Goal: Task Accomplishment & Management: Manage account settings

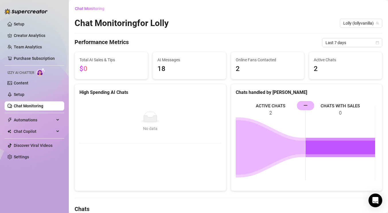
scroll to position [103, 0]
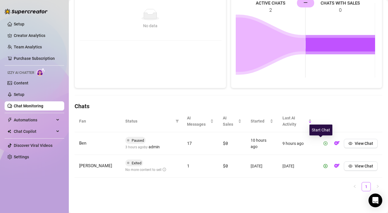
click at [323, 145] on icon "play-circle" at bounding box center [325, 144] width 4 height 4
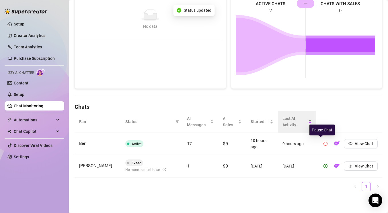
scroll to position [102, 0]
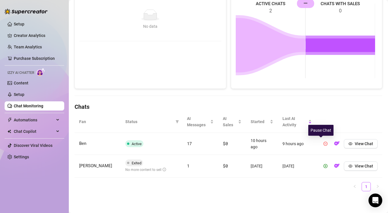
click at [177, 191] on ul "1" at bounding box center [227, 186] width 307 height 9
click at [17, 92] on link "Setup" at bounding box center [19, 94] width 11 height 5
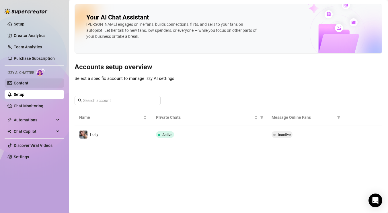
click at [28, 85] on link "Content" at bounding box center [21, 83] width 15 height 5
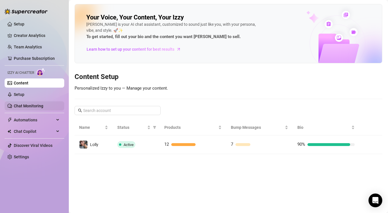
click at [35, 104] on link "Chat Monitoring" at bounding box center [29, 106] width 30 height 5
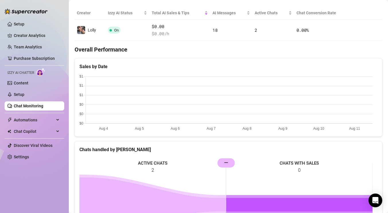
scroll to position [34, 0]
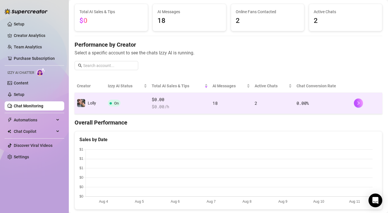
click at [186, 110] on span "$ 0.00 /h" at bounding box center [180, 106] width 56 height 7
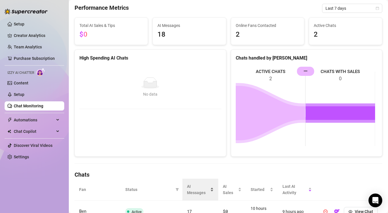
scroll to position [102, 0]
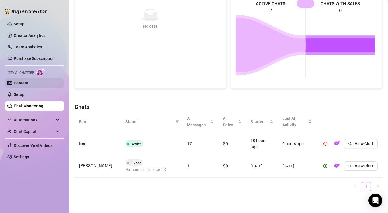
click at [23, 84] on link "Content" at bounding box center [21, 83] width 15 height 5
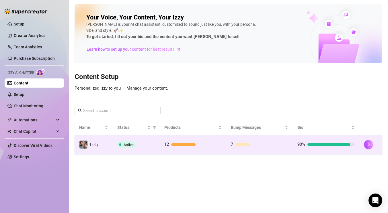
click at [140, 147] on div "Active" at bounding box center [136, 144] width 38 height 7
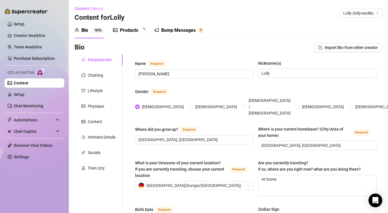
radio input "true"
type input "March 14th, 2000"
click at [94, 148] on div "Socials" at bounding box center [98, 152] width 48 height 11
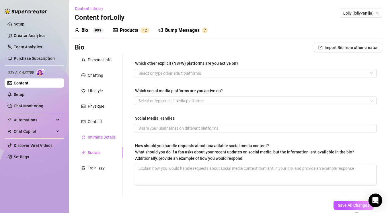
click at [100, 135] on div "Intimate Details" at bounding box center [102, 137] width 28 height 6
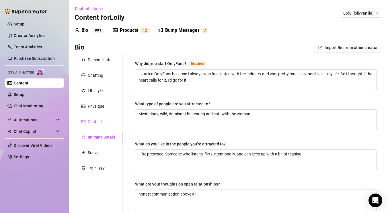
click at [94, 122] on div "Content" at bounding box center [95, 122] width 14 height 6
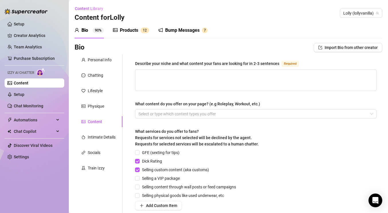
scroll to position [24, 0]
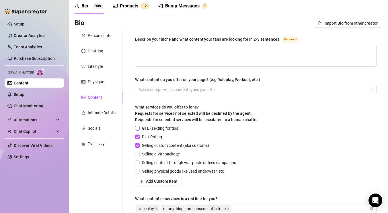
click at [163, 128] on span "GFE (sexting for tips)" at bounding box center [161, 128] width 42 height 6
click at [139, 128] on input "GFE (sexting for tips)" at bounding box center [137, 128] width 4 height 4
checkbox input "true"
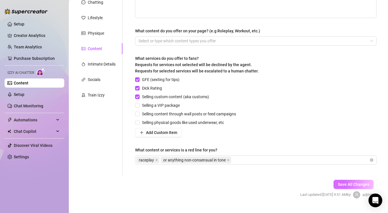
click at [341, 181] on button "Save All Changes" at bounding box center [353, 184] width 40 height 9
click at [28, 104] on link "Chat Monitoring" at bounding box center [29, 106] width 30 height 5
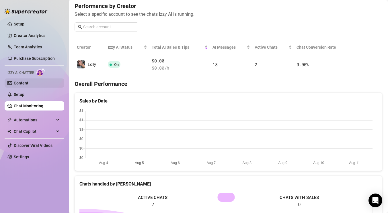
click at [28, 85] on link "Content" at bounding box center [21, 83] width 15 height 5
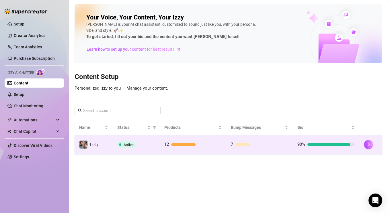
click at [104, 149] on td "Lolly" at bounding box center [93, 145] width 38 height 19
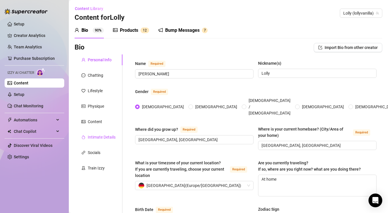
click at [99, 140] on div "Intimate Details" at bounding box center [102, 137] width 28 height 6
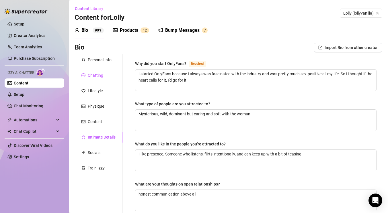
click at [102, 77] on div "Chatting" at bounding box center [95, 75] width 15 height 6
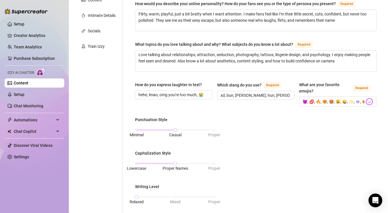
scroll to position [49, 0]
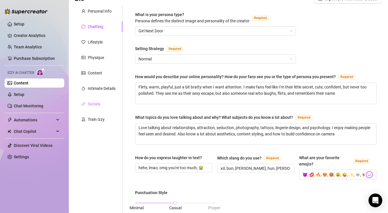
click at [93, 100] on div "Socials" at bounding box center [98, 104] width 48 height 11
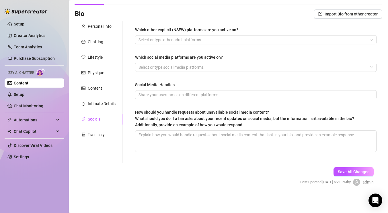
scroll to position [34, 0]
click at [97, 100] on div "Intimate Details" at bounding box center [98, 103] width 48 height 11
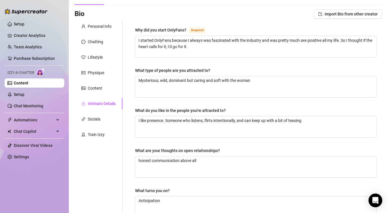
scroll to position [49, 0]
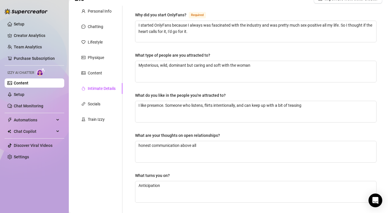
click at [95, 80] on div "Personal Info Chatting Lifestyle Physique Content Intimate Details Socials Trai…" at bounding box center [98, 150] width 48 height 288
click at [95, 73] on div "Content" at bounding box center [95, 73] width 14 height 6
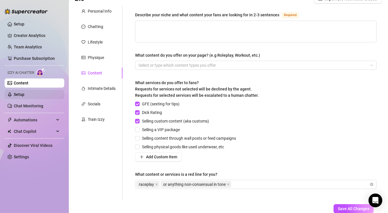
click at [22, 96] on link "Setup" at bounding box center [19, 94] width 11 height 5
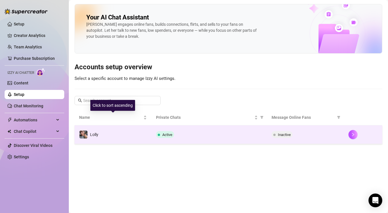
click at [190, 131] on div "Active" at bounding box center [209, 134] width 106 height 7
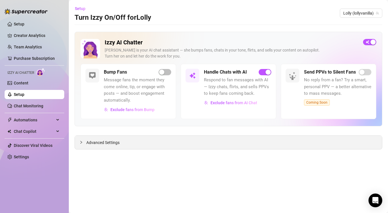
click at [119, 147] on div "Advanced Settings" at bounding box center [228, 142] width 307 height 13
click at [81, 144] on div at bounding box center [82, 142] width 7 height 6
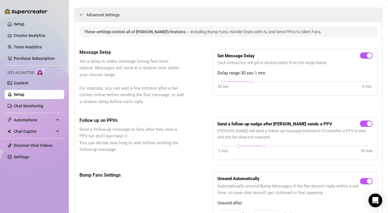
scroll to position [225, 0]
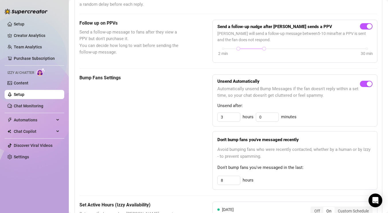
click at [23, 95] on link "Setup" at bounding box center [19, 94] width 11 height 5
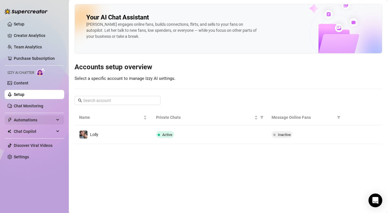
click at [36, 117] on span "Automations" at bounding box center [34, 119] width 41 height 9
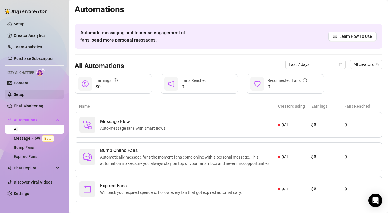
click at [24, 97] on link "Setup" at bounding box center [19, 94] width 11 height 5
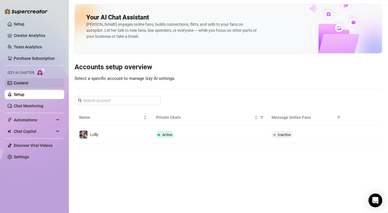
click at [14, 82] on link "Content" at bounding box center [21, 83] width 15 height 5
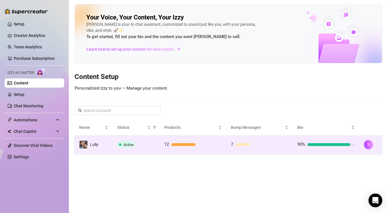
click at [97, 147] on span "Lolly" at bounding box center [94, 144] width 8 height 5
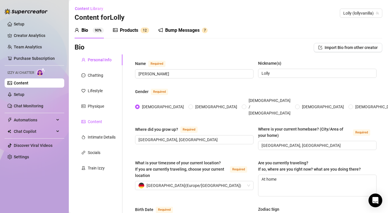
click at [96, 124] on div "Content" at bounding box center [95, 122] width 14 height 6
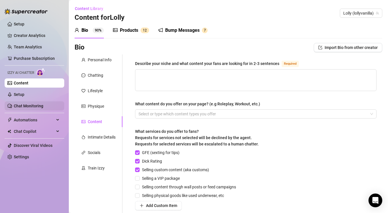
click at [40, 105] on link "Chat Monitoring" at bounding box center [29, 106] width 30 height 5
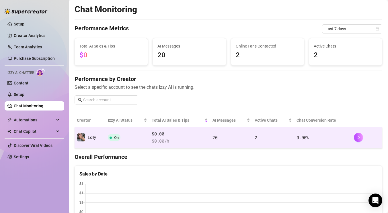
click at [141, 136] on td "On" at bounding box center [127, 137] width 44 height 21
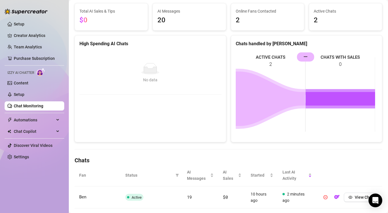
scroll to position [73, 0]
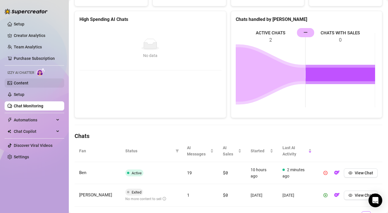
click at [28, 82] on link "Content" at bounding box center [21, 83] width 15 height 5
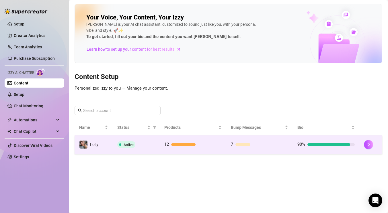
click at [107, 144] on td "Lolly" at bounding box center [93, 145] width 38 height 19
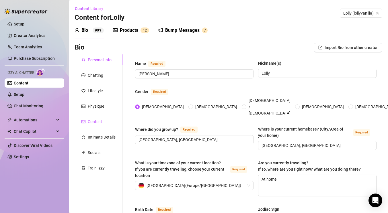
click at [96, 122] on div "Content" at bounding box center [95, 122] width 14 height 6
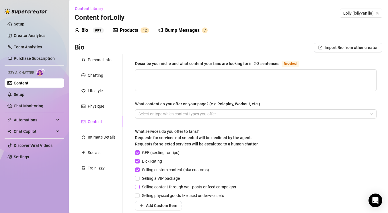
scroll to position [49, 0]
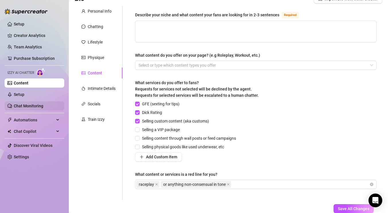
click at [36, 106] on link "Chat Monitoring" at bounding box center [29, 106] width 30 height 5
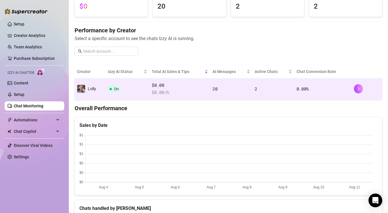
click at [135, 91] on td "On" at bounding box center [127, 88] width 44 height 21
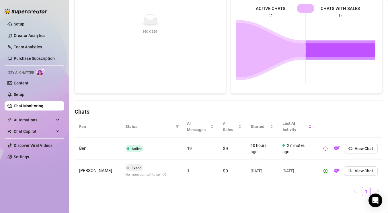
scroll to position [102, 0]
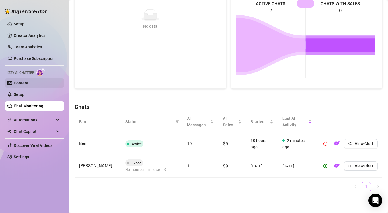
click at [26, 83] on link "Content" at bounding box center [21, 83] width 15 height 5
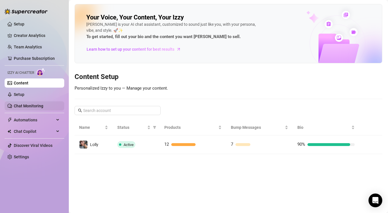
click at [28, 105] on link "Chat Monitoring" at bounding box center [29, 106] width 30 height 5
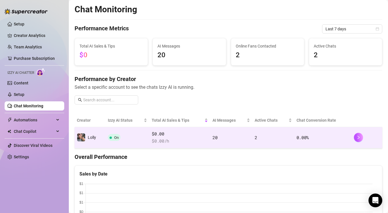
click at [133, 139] on td "On" at bounding box center [127, 137] width 44 height 21
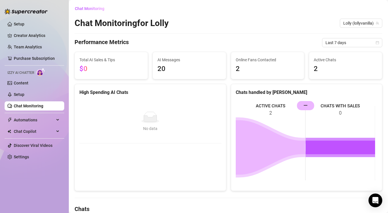
scroll to position [73, 0]
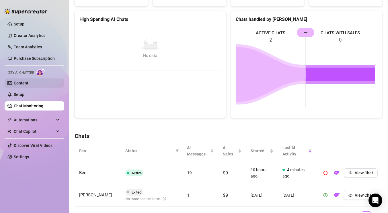
click at [28, 83] on link "Content" at bounding box center [21, 83] width 15 height 5
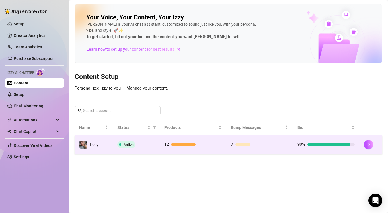
click at [106, 142] on td "Lolly" at bounding box center [93, 145] width 38 height 19
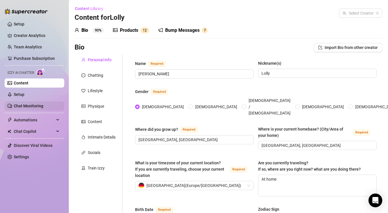
click at [21, 106] on link "Chat Monitoring" at bounding box center [29, 106] width 30 height 5
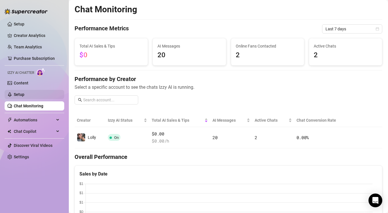
click at [20, 93] on link "Setup" at bounding box center [19, 94] width 11 height 5
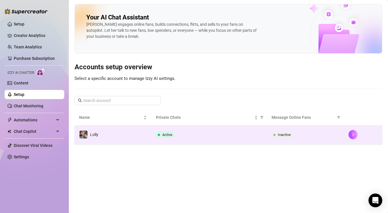
click at [241, 136] on div "Active" at bounding box center [209, 134] width 106 height 7
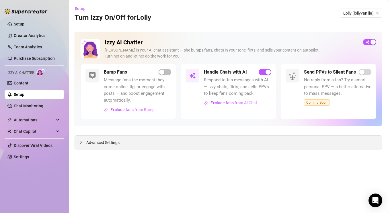
click at [187, 143] on div "Advanced Settings" at bounding box center [228, 142] width 307 height 13
click at [80, 141] on icon "collapsed" at bounding box center [80, 142] width 3 height 3
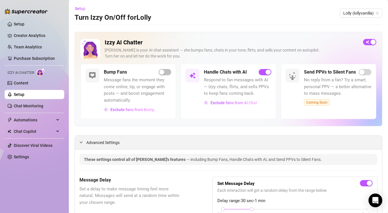
click at [88, 147] on div "Advanced Settings" at bounding box center [228, 142] width 307 height 13
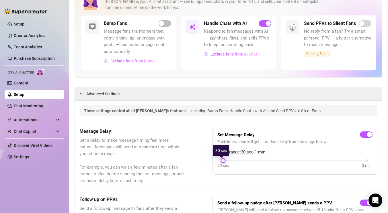
drag, startPoint x: 250, startPoint y: 160, endPoint x: 229, endPoint y: 161, distance: 20.6
click at [229, 161] on div "30 sec 3 min" at bounding box center [295, 160] width 144 height 2
click at [366, 133] on div "button" at bounding box center [368, 134] width 5 height 5
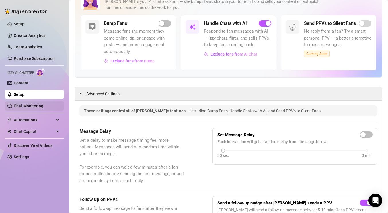
click at [43, 105] on link "Chat Monitoring" at bounding box center [29, 106] width 30 height 5
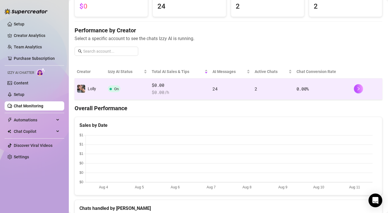
click at [182, 91] on span "$ 0.00 /h" at bounding box center [180, 92] width 56 height 7
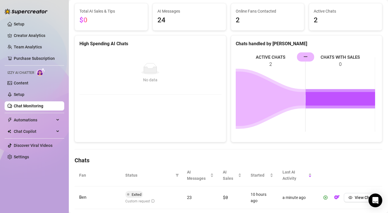
scroll to position [73, 0]
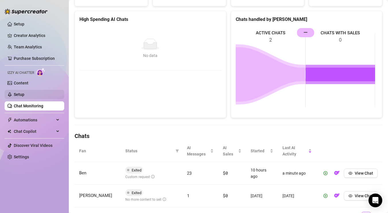
click at [24, 95] on link "Setup" at bounding box center [19, 94] width 11 height 5
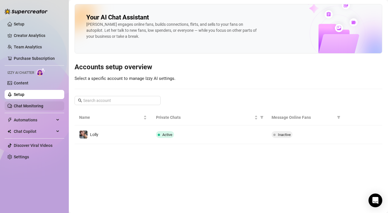
click at [26, 104] on link "Chat Monitoring" at bounding box center [29, 106] width 30 height 5
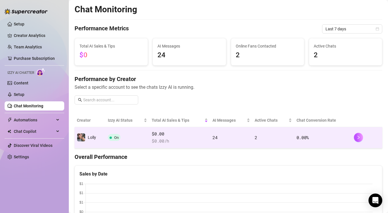
click at [189, 140] on span "$ 0.00 /h" at bounding box center [180, 141] width 56 height 7
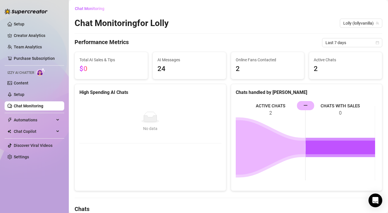
scroll to position [103, 0]
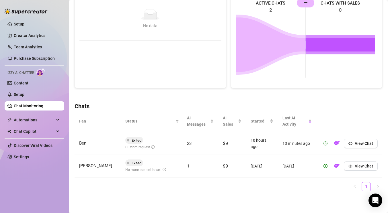
click at [325, 144] on icon "play-circle" at bounding box center [325, 143] width 1 height 2
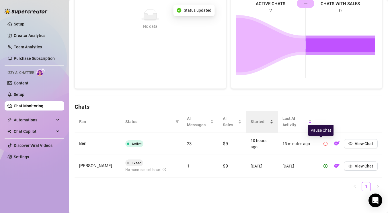
scroll to position [102, 0]
click at [28, 105] on link "Chat Monitoring" at bounding box center [29, 106] width 30 height 5
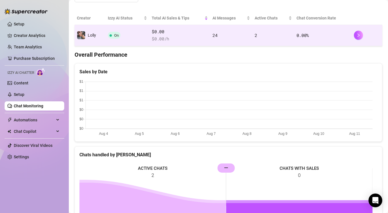
click at [175, 40] on span "$ 0.00 /h" at bounding box center [180, 39] width 56 height 7
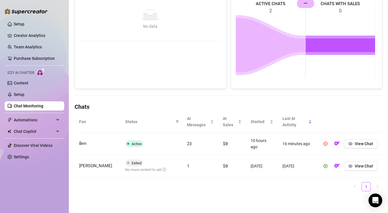
click at [27, 106] on link "Chat Monitoring" at bounding box center [29, 106] width 30 height 5
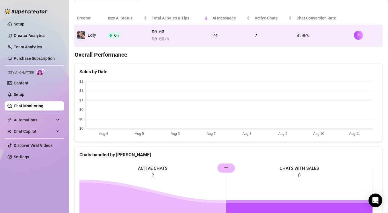
click at [136, 37] on td "On" at bounding box center [127, 35] width 44 height 21
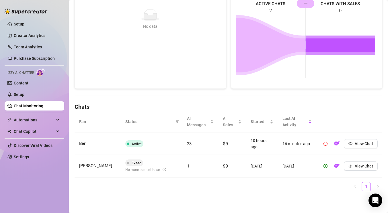
click at [43, 106] on link "Chat Monitoring" at bounding box center [29, 106] width 30 height 5
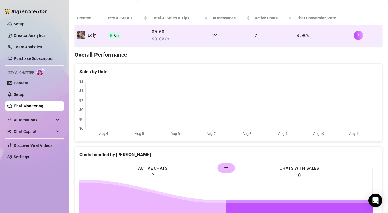
click at [131, 38] on td "On" at bounding box center [127, 35] width 44 height 21
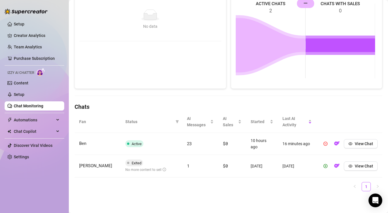
click at [43, 104] on link "Chat Monitoring" at bounding box center [29, 106] width 30 height 5
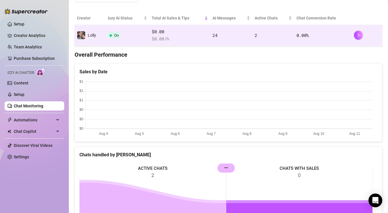
click at [135, 37] on td "On" at bounding box center [127, 35] width 44 height 21
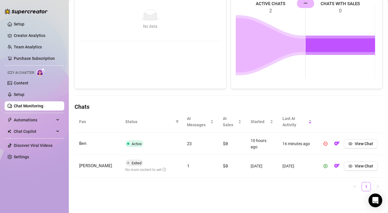
click at [43, 108] on link "Chat Monitoring" at bounding box center [29, 106] width 30 height 5
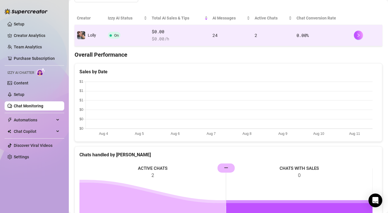
click at [134, 34] on td "On" at bounding box center [127, 35] width 44 height 21
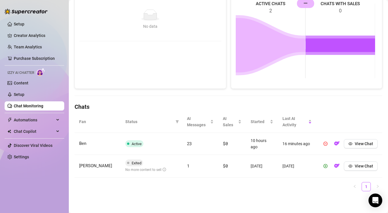
click at [30, 106] on link "Chat Monitoring" at bounding box center [29, 106] width 30 height 5
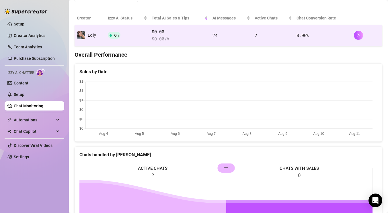
click at [136, 30] on td "On" at bounding box center [127, 35] width 44 height 21
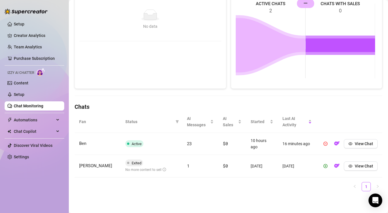
click at [31, 104] on link "Chat Monitoring" at bounding box center [29, 106] width 30 height 5
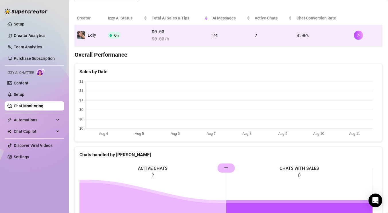
click at [139, 38] on td "On" at bounding box center [127, 35] width 44 height 21
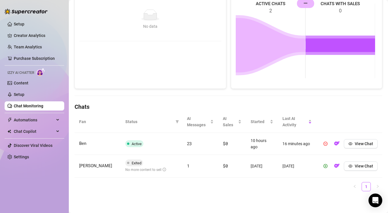
click at [37, 105] on link "Chat Monitoring" at bounding box center [29, 106] width 30 height 5
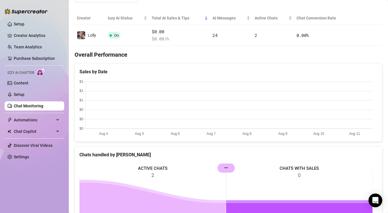
click at [41, 105] on link "Chat Monitoring" at bounding box center [29, 106] width 30 height 5
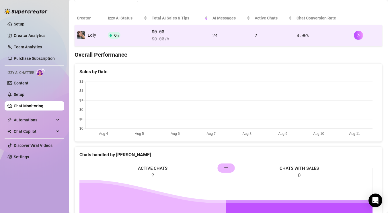
click at [192, 37] on span "$ 0.00 /h" at bounding box center [180, 39] width 56 height 7
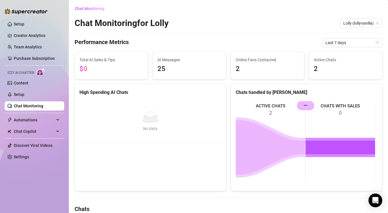
scroll to position [102, 0]
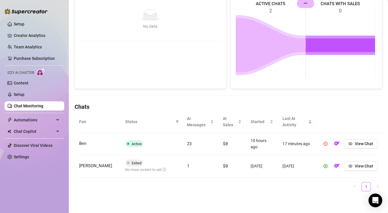
click at [19, 107] on link "Chat Monitoring" at bounding box center [29, 106] width 30 height 5
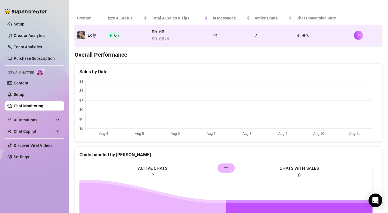
click at [141, 39] on td "On" at bounding box center [127, 35] width 44 height 21
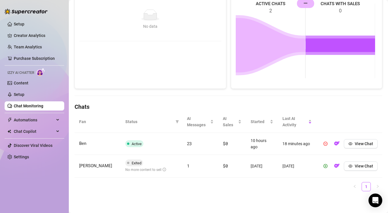
click at [27, 107] on link "Chat Monitoring" at bounding box center [29, 106] width 30 height 5
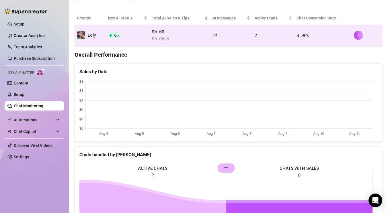
click at [131, 40] on td "On" at bounding box center [127, 35] width 44 height 21
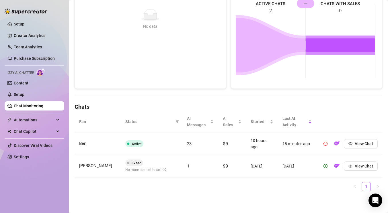
click at [35, 107] on link "Chat Monitoring" at bounding box center [29, 106] width 30 height 5
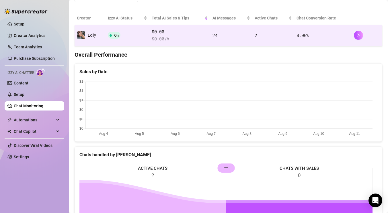
click at [135, 38] on td "On" at bounding box center [127, 35] width 44 height 21
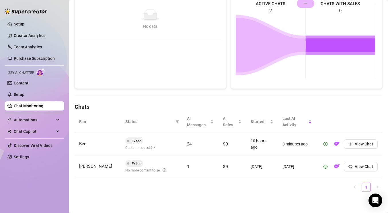
click at [43, 104] on link "Chat Monitoring" at bounding box center [29, 106] width 30 height 5
